Goal: Information Seeking & Learning: Find specific fact

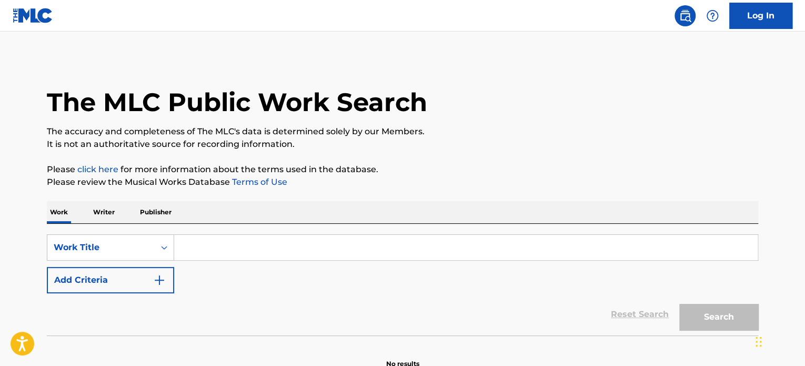
click at [234, 239] on input "Search Form" at bounding box center [465, 247] width 583 height 25
paste input "[PERSON_NAME]"
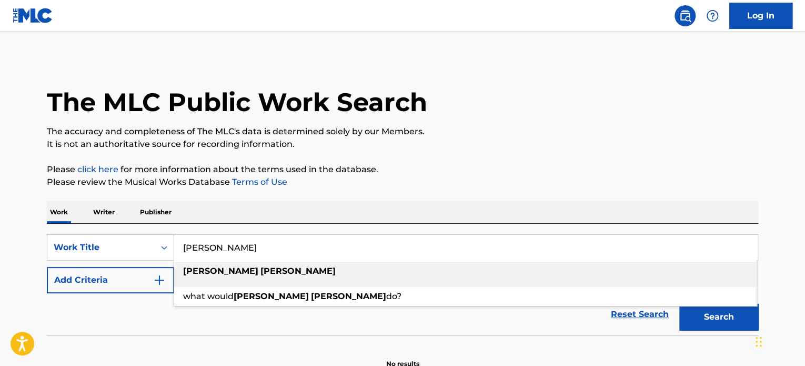
paste input "Right to Arm Bears"
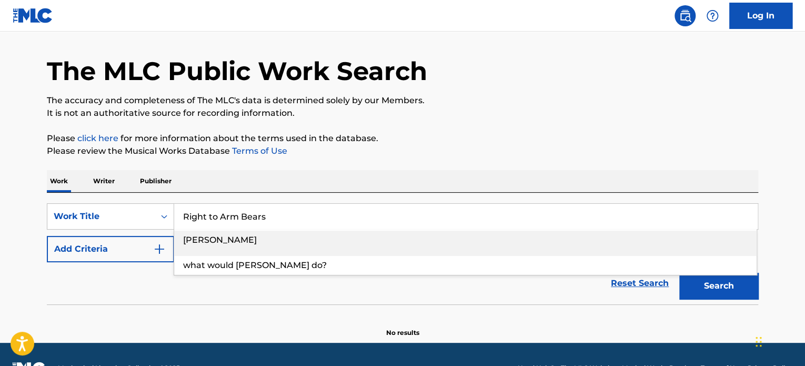
scroll to position [58, 0]
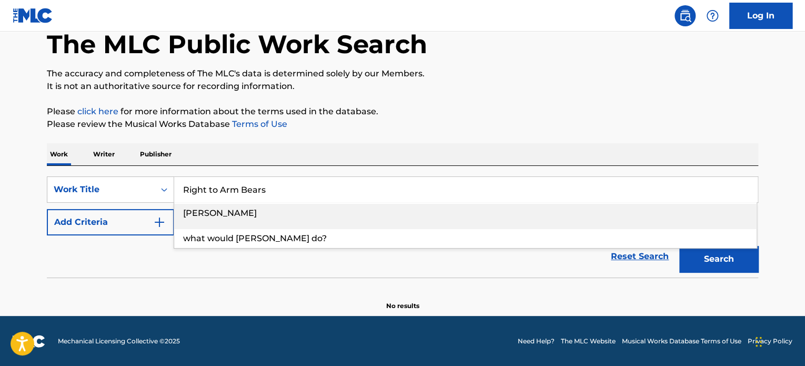
click at [400, 166] on div "SearchWithCriteria998995c1-d9dc-45cb-a3ff-615c68f6270e Work Title Right to Arm …" at bounding box center [402, 222] width 711 height 112
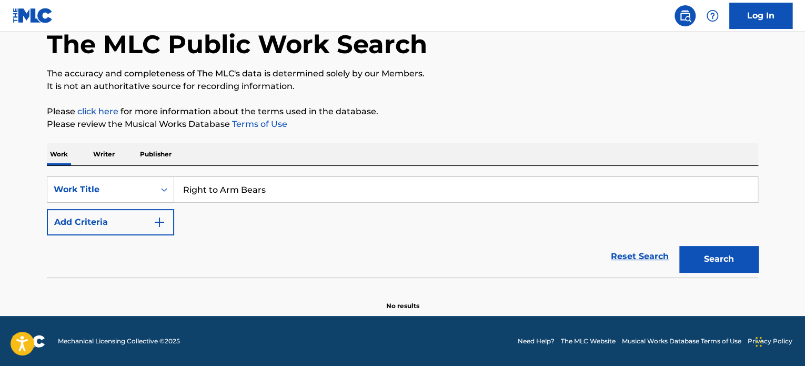
click at [303, 183] on input "Right to Arm Bears" at bounding box center [465, 189] width 583 height 25
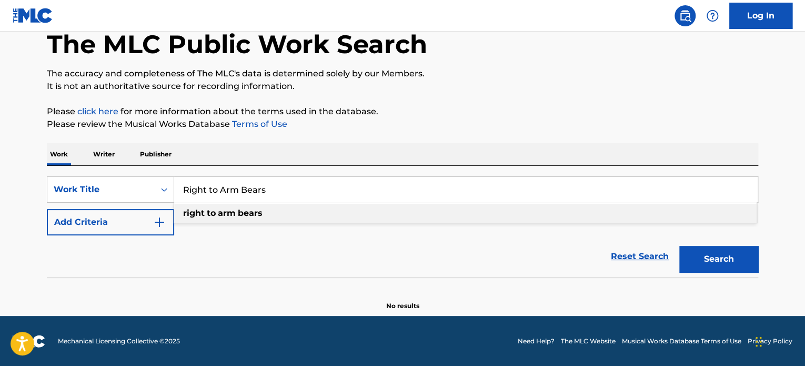
type input "Right to Arm Bears"
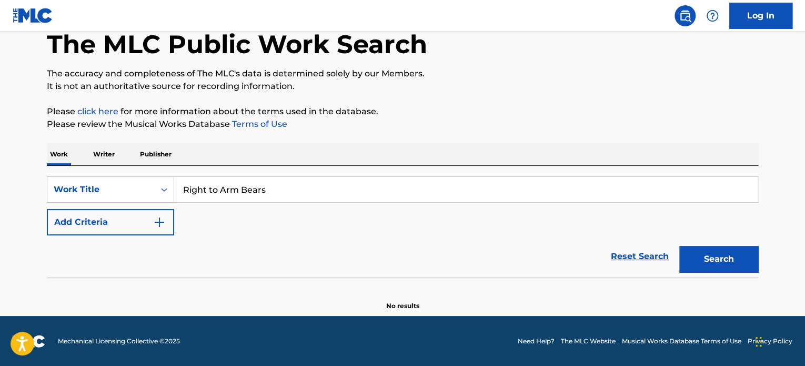
click at [272, 265] on div "Reset Search Search" at bounding box center [402, 256] width 711 height 42
click at [283, 183] on input "Right to Arm Bears" at bounding box center [465, 189] width 583 height 25
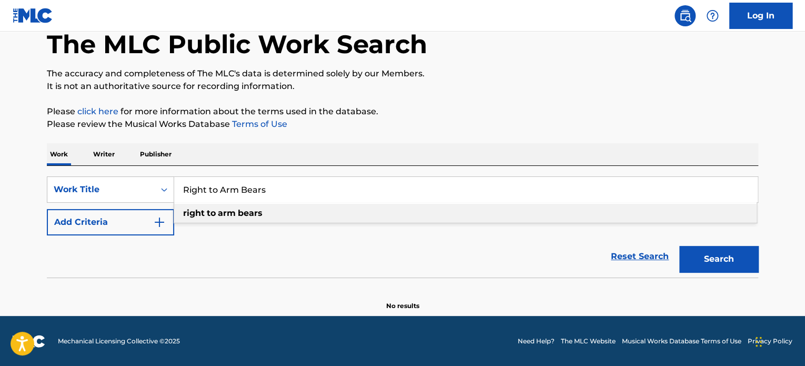
click at [268, 192] on input "Right to Arm Bears" at bounding box center [465, 189] width 583 height 25
click at [256, 191] on input "Right to Arm Bears" at bounding box center [465, 189] width 583 height 25
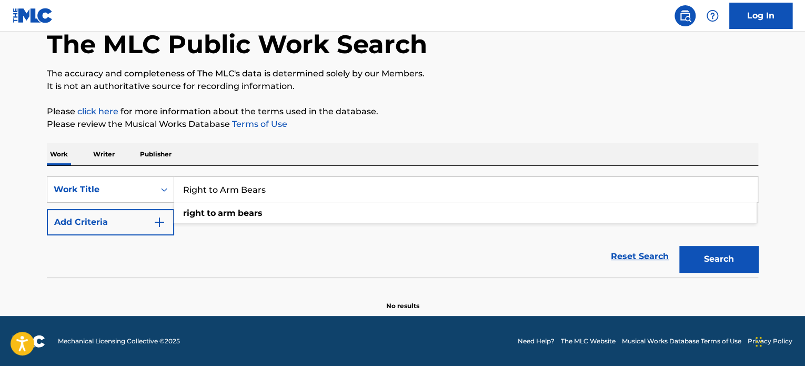
click at [242, 261] on div "Reset Search Search" at bounding box center [402, 256] width 711 height 42
click at [145, 222] on button "Add Criteria" at bounding box center [110, 222] width 127 height 26
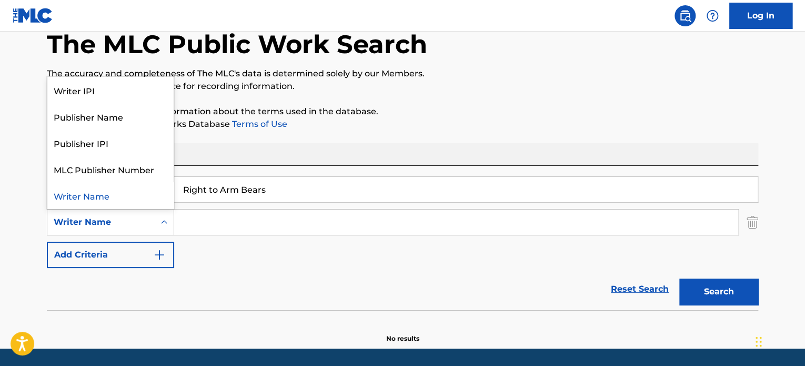
click at [155, 220] on div "Search Form" at bounding box center [164, 222] width 19 height 19
click at [119, 120] on div "Publisher Name" at bounding box center [110, 116] width 126 height 26
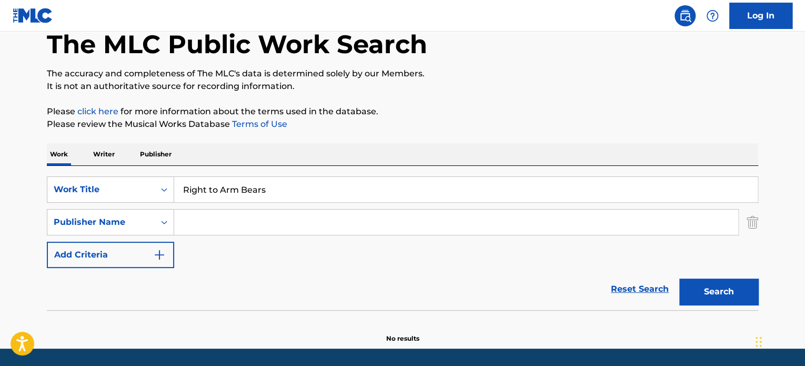
click at [212, 227] on input "Search Form" at bounding box center [456, 221] width 564 height 25
paste input "Right to Arm Bears"
paste input "[PERSON_NAME]"
type input "[PERSON_NAME]"
click at [701, 292] on button "Search" at bounding box center [718, 291] width 79 height 26
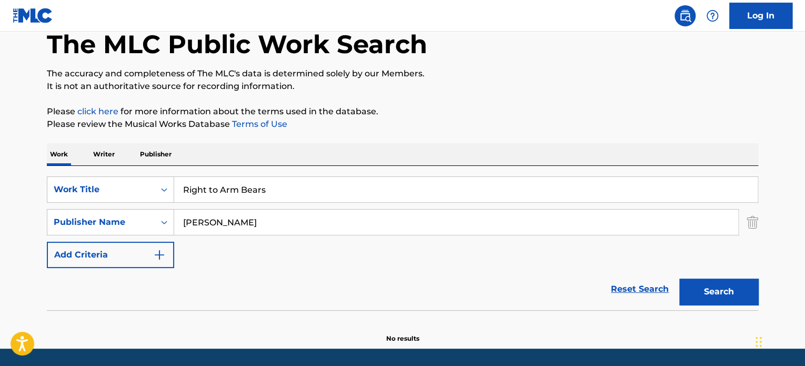
click at [749, 230] on img "Search Form" at bounding box center [753, 222] width 12 height 26
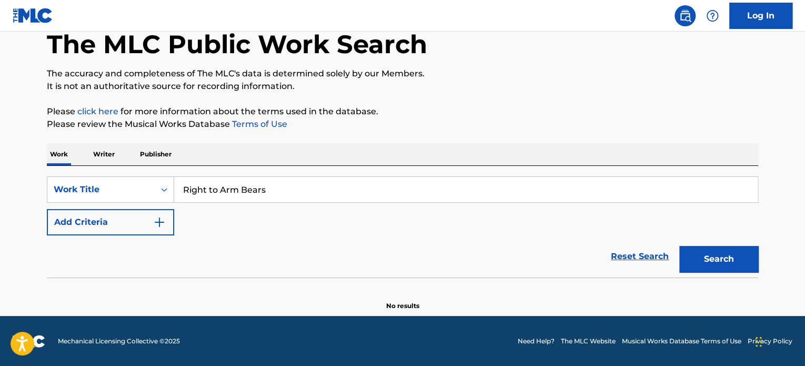
click at [725, 275] on div "Search" at bounding box center [716, 256] width 84 height 42
click at [725, 265] on button "Search" at bounding box center [718, 259] width 79 height 26
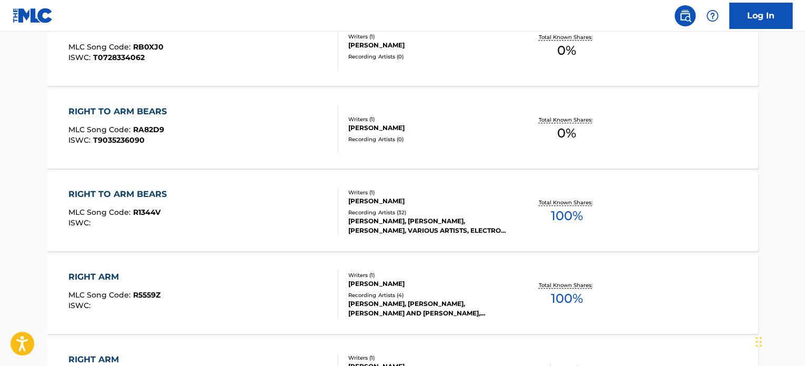
scroll to position [356, 0]
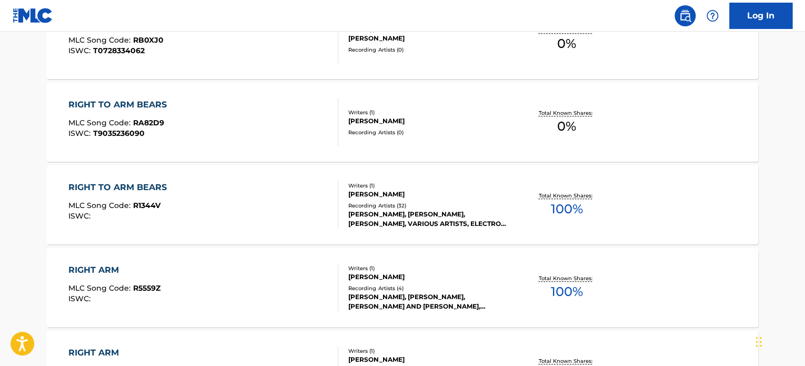
click at [459, 209] on div "[PERSON_NAME], [PERSON_NAME], [PERSON_NAME], VARIOUS ARTISTS, ELECTRO QUARTERST…" at bounding box center [427, 218] width 159 height 19
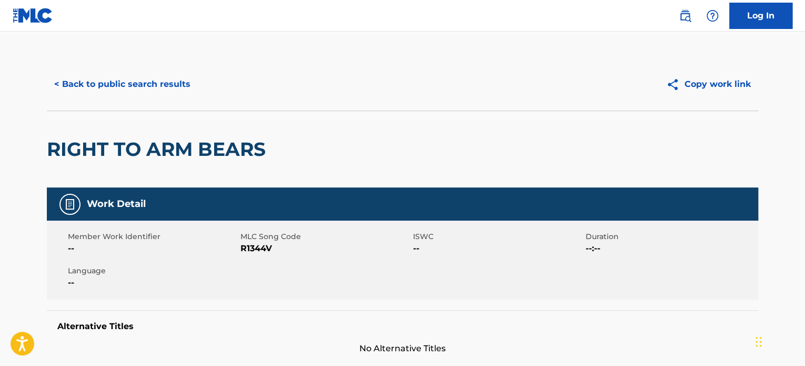
click at [715, 84] on button "Copy work link" at bounding box center [708, 84] width 99 height 26
